Goal: Find contact information: Find contact information

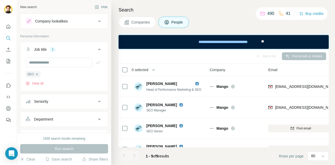
scroll to position [0, 49]
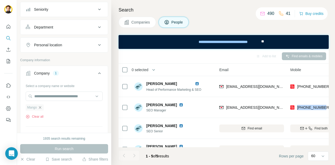
click at [41, 107] on icon "button" at bounding box center [40, 107] width 2 height 2
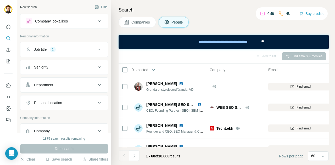
click at [55, 51] on div "1" at bounding box center [53, 49] width 6 height 5
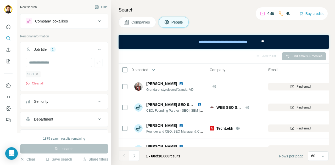
click at [38, 74] on icon "button" at bounding box center [37, 74] width 4 height 4
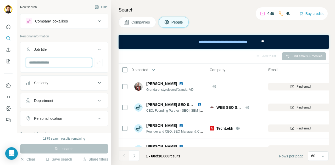
click at [39, 62] on input "text" at bounding box center [59, 62] width 67 height 9
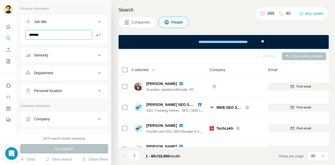
scroll to position [27, 0]
type input "*******"
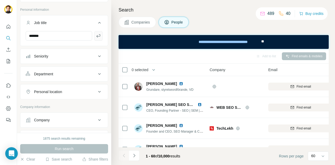
click at [96, 34] on icon "button" at bounding box center [98, 35] width 5 height 5
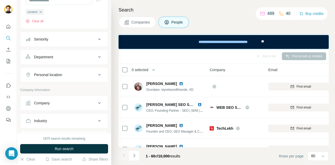
scroll to position [76, 0]
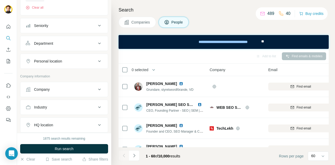
click at [64, 88] on div "Company" at bounding box center [61, 89] width 71 height 5
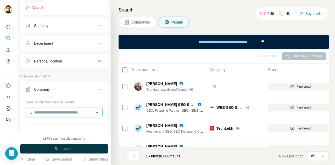
click at [66, 110] on input "text" at bounding box center [64, 112] width 77 height 9
type input "**********"
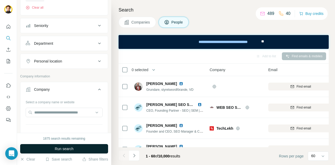
click at [62, 148] on span "Run search" at bounding box center [64, 148] width 19 height 5
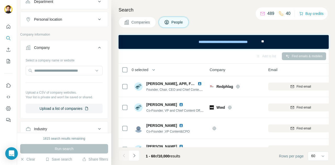
scroll to position [102, 0]
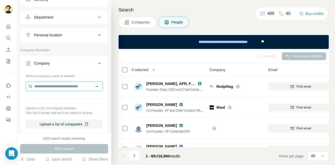
click at [57, 82] on input "text" at bounding box center [64, 86] width 77 height 9
drag, startPoint x: 46, startPoint y: 86, endPoint x: 31, endPoint y: 85, distance: 14.7
click at [31, 85] on input "**********" at bounding box center [64, 86] width 77 height 9
click at [43, 86] on input "****" at bounding box center [64, 86] width 77 height 9
type input "*******"
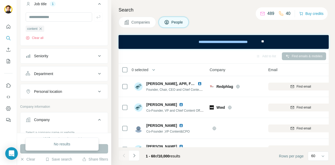
scroll to position [56, 0]
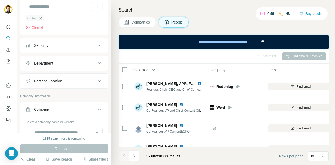
click at [40, 18] on icon "button" at bounding box center [40, 18] width 4 height 4
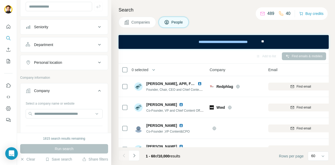
scroll to position [105, 0]
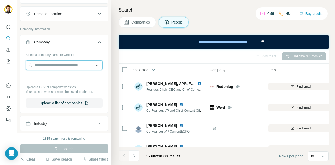
click at [59, 67] on input "text" at bounding box center [64, 64] width 77 height 9
type input "**********"
click at [103, 55] on div "Select a company name or website Upload a CSV of company websites. Your list is…" at bounding box center [63, 82] width 87 height 62
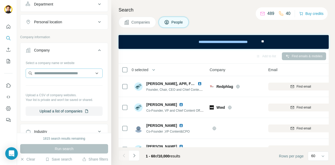
scroll to position [97, 0]
drag, startPoint x: 56, startPoint y: 73, endPoint x: 56, endPoint y: 70, distance: 3.4
click at [56, 70] on input "text" at bounding box center [64, 72] width 77 height 9
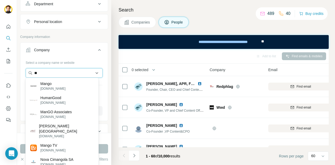
type input "*"
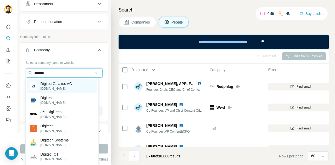
type input "*******"
click at [58, 85] on p "Digitec Galaxus AG" at bounding box center [56, 83] width 32 height 5
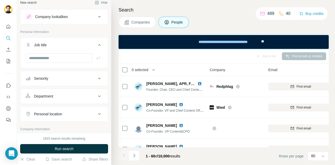
scroll to position [4, 0]
click at [44, 56] on input "text" at bounding box center [59, 58] width 67 height 9
type input "*******"
click at [96, 59] on icon "button" at bounding box center [98, 58] width 4 height 3
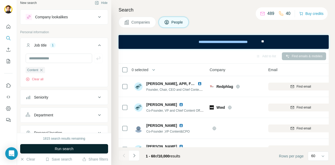
click at [72, 145] on button "Run search" at bounding box center [64, 148] width 88 height 9
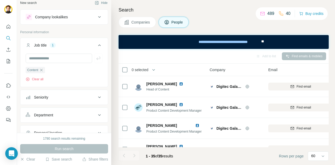
click at [72, 145] on div "Run search" at bounding box center [64, 148] width 88 height 9
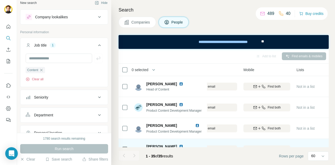
scroll to position [0, 95]
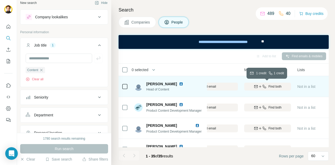
click at [267, 87] on div "Find both" at bounding box center [267, 86] width 47 height 5
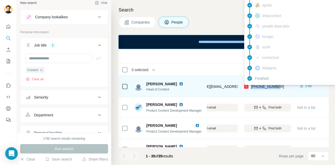
drag, startPoint x: 279, startPoint y: 86, endPoint x: 252, endPoint y: 87, distance: 27.5
click at [252, 87] on div "+41791368092" at bounding box center [267, 86] width 47 height 14
copy span "+41791368092"
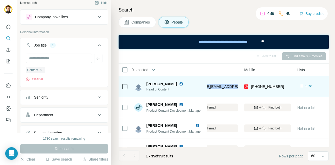
drag, startPoint x: 239, startPoint y: 85, endPoint x: 204, endPoint y: 90, distance: 35.1
click at [0, 0] on tr "Martin Jungfer Head of Content Digitec Galaxus AG martin.jungfer@digitecgalaxus…" at bounding box center [0, 0] width 0 height 0
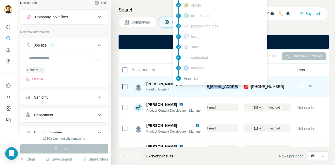
copy tr "Digitec Galaxus AG martin.jungfer@digitecgalaxus.ch"
click at [220, 89] on span "martin.jungfer@digitecgalaxus.ch" at bounding box center [224, 86] width 88 height 5
click at [235, 86] on span "martin.jungfer@digitecgalaxus.ch" at bounding box center [226, 87] width 92 height 4
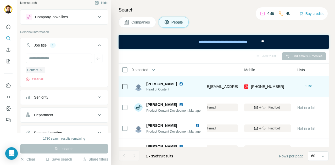
click at [234, 94] on td "martin.jungfer@digitecgalaxus.ch" at bounding box center [205, 86] width 71 height 21
drag, startPoint x: 241, startPoint y: 85, endPoint x: 152, endPoint y: 90, distance: 88.6
click at [0, 0] on tr "Martin Jungfer Head of Content Digitec Galaxus AG martin.jungfer@digitecgalaxus…" at bounding box center [0, 0] width 0 height 0
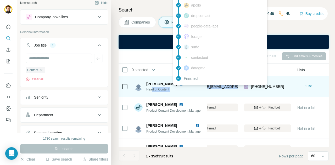
click at [210, 87] on span "martin.jungfer@digitecgalaxus.ch" at bounding box center [226, 87] width 92 height 4
click at [209, 87] on span "martin.jungfer@digitecgalaxus.ch" at bounding box center [226, 87] width 92 height 4
click at [212, 87] on span "martin.jungfer@digitecgalaxus.ch" at bounding box center [226, 87] width 92 height 4
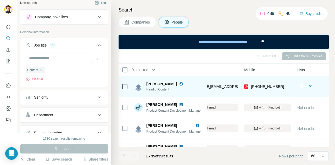
click at [222, 92] on div "martin.jungfer@digitecgalaxus.ch" at bounding box center [205, 86] width 65 height 14
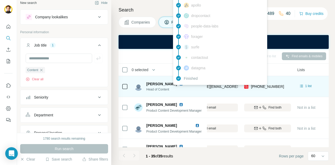
click at [220, 87] on span "martin.jungfer@digitecgalaxus.ch" at bounding box center [226, 87] width 92 height 4
